Goal: Entertainment & Leisure: Consume media (video, audio)

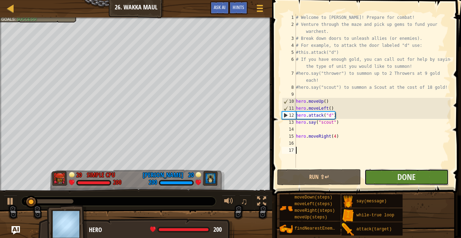
click at [423, 171] on button "Done" at bounding box center [406, 177] width 84 height 16
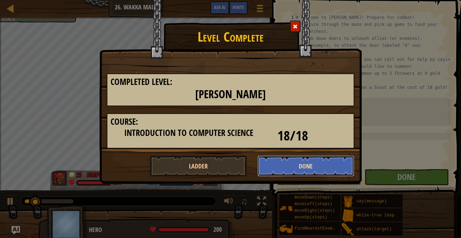
click at [331, 160] on button "Done" at bounding box center [305, 166] width 97 height 21
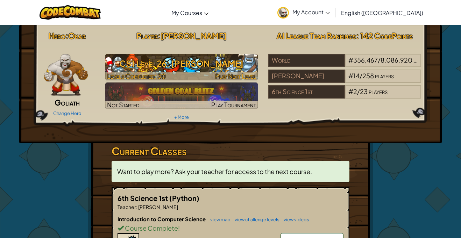
click at [181, 68] on h3 "CS1 Level 26: [PERSON_NAME]" at bounding box center [181, 64] width 153 height 16
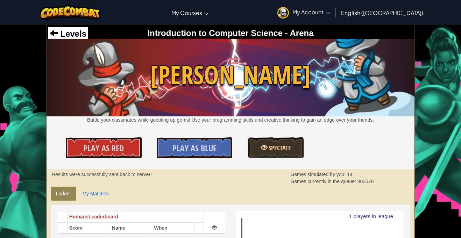
click at [281, 152] on span "Spectate" at bounding box center [279, 148] width 24 height 9
